Goal: Task Accomplishment & Management: Use online tool/utility

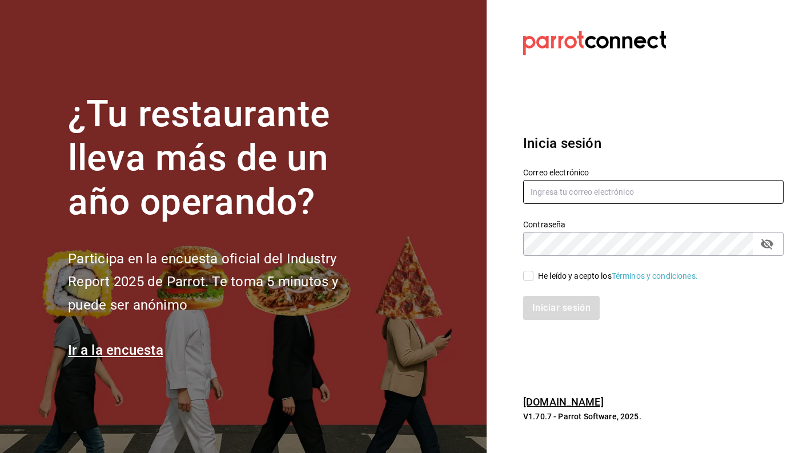
click at [568, 193] on input "text" at bounding box center [653, 192] width 260 height 24
click at [565, 191] on input "text" at bounding box center [653, 192] width 260 height 24
type input "[PERSON_NAME][EMAIL_ADDRESS][PERSON_NAME][DOMAIN_NAME]"
type input "[EMAIL_ADDRESS][DOMAIN_NAME]"
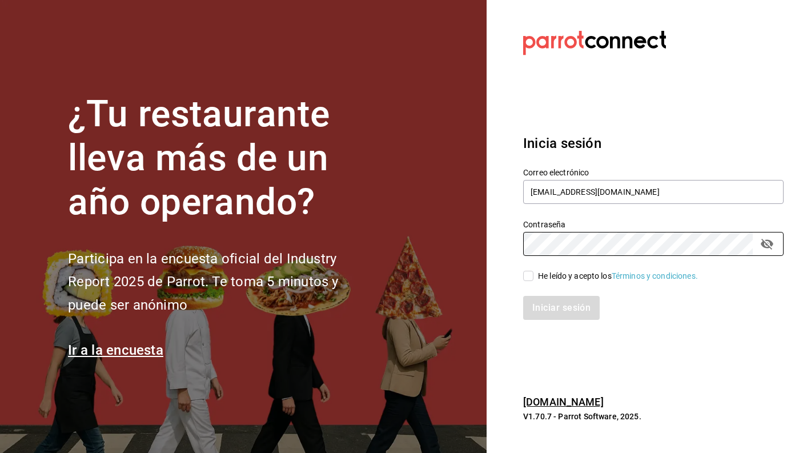
click at [528, 276] on input "He leído y acepto los Términos y condiciones." at bounding box center [528, 276] width 10 height 10
checkbox input "true"
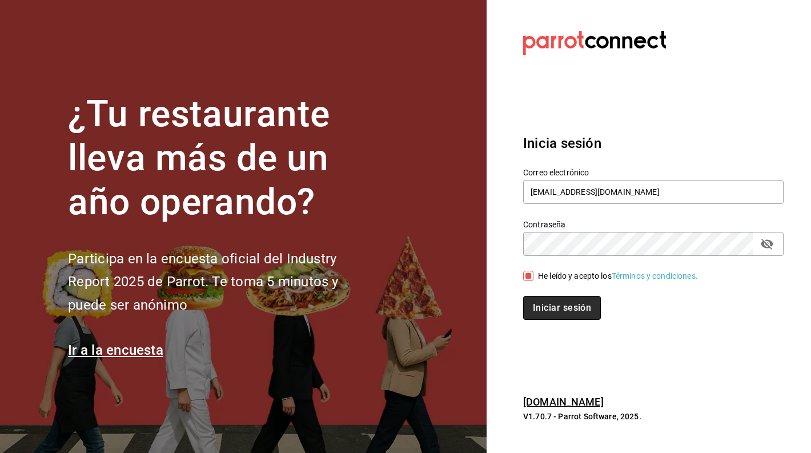
click at [548, 309] on button "Iniciar sesión" at bounding box center [562, 308] width 78 height 24
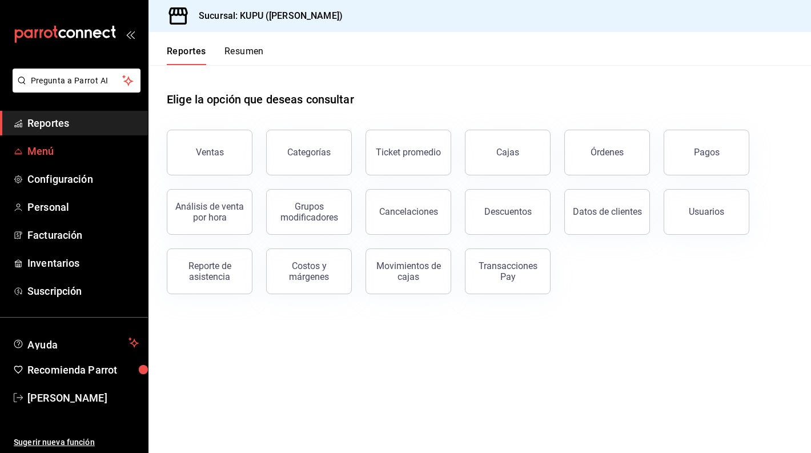
click at [65, 158] on span "Menú" at bounding box center [82, 150] width 111 height 15
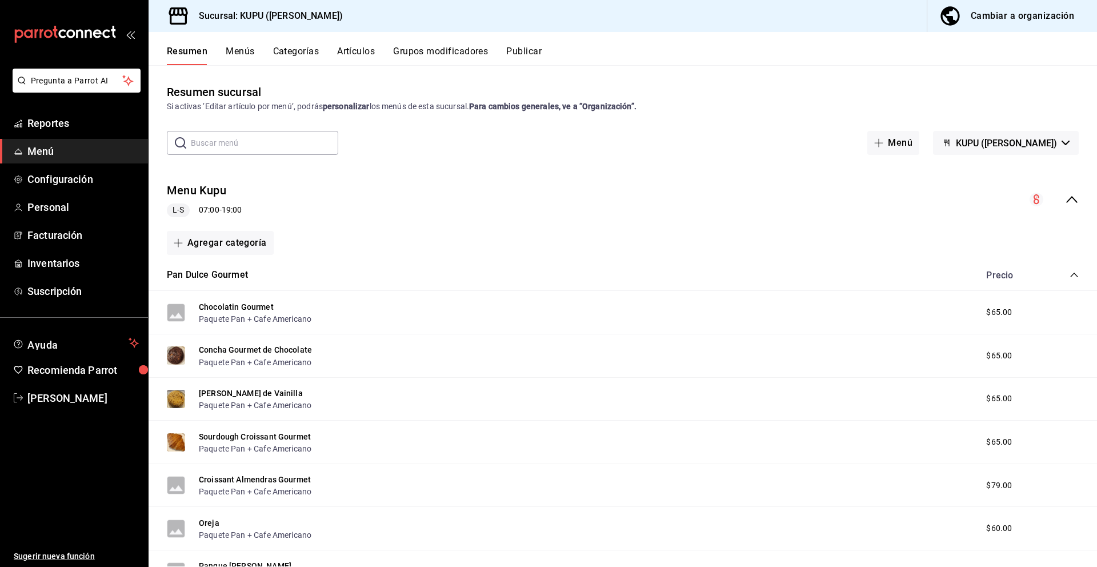
click at [811, 270] on icon "collapse-category-row" at bounding box center [1073, 274] width 9 height 9
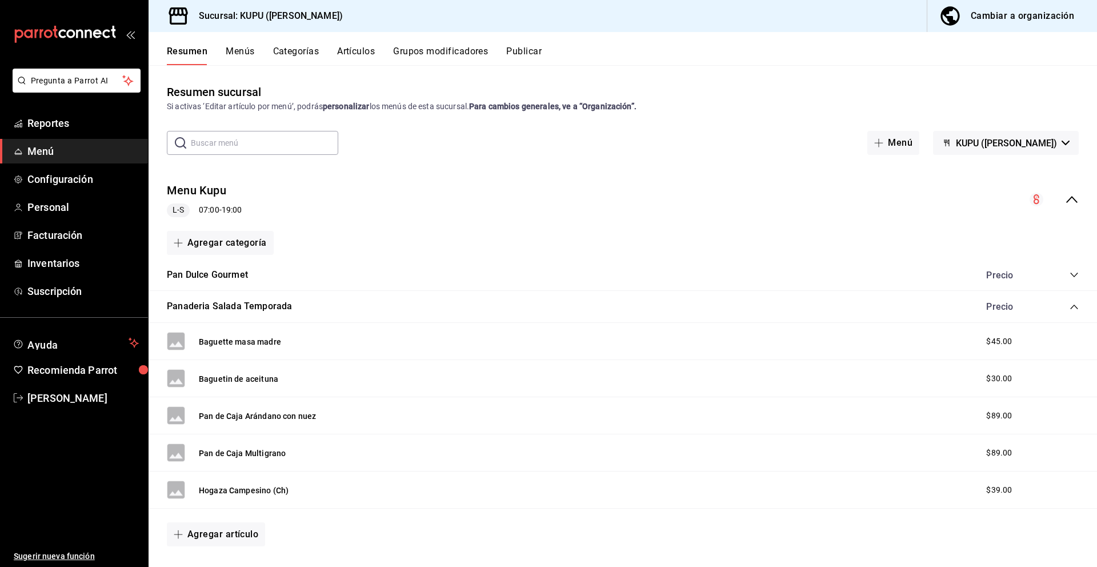
click at [811, 305] on icon "collapse-category-row" at bounding box center [1073, 306] width 9 height 9
